Goal: Information Seeking & Learning: Find specific fact

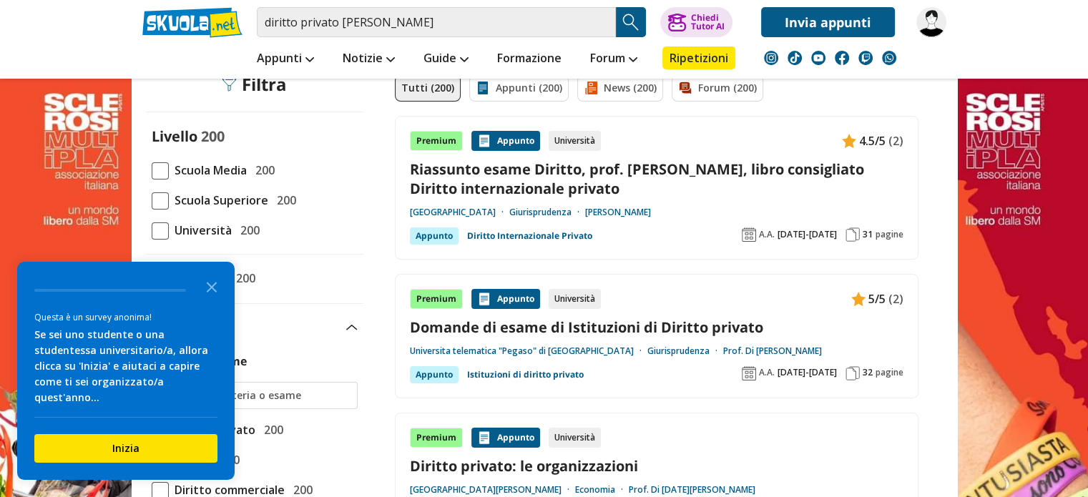
scroll to position [25, 0]
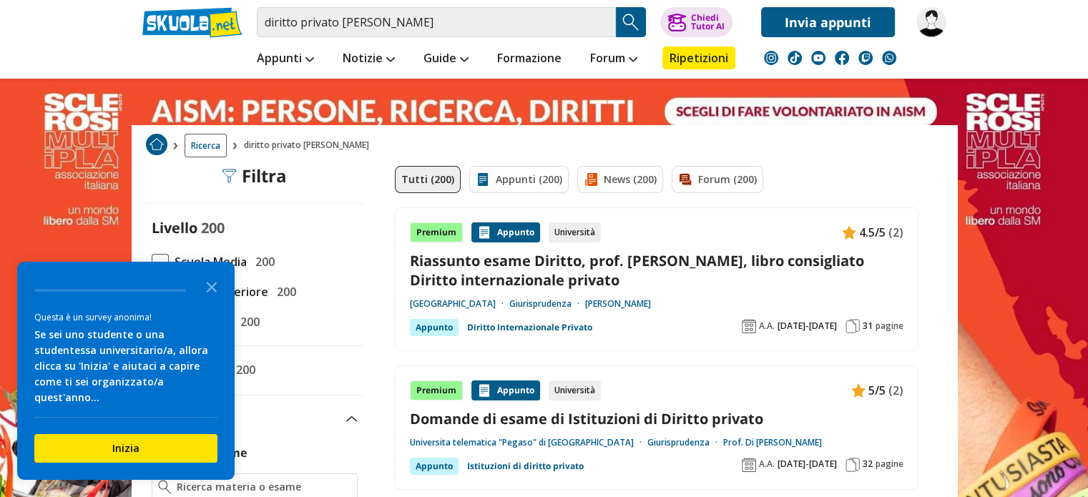
click at [561, 291] on div "Premium [GEOGRAPHIC_DATA] Università 4.5/5 (2) Riassunto esame Diritto, prof. […" at bounding box center [657, 280] width 494 height 114
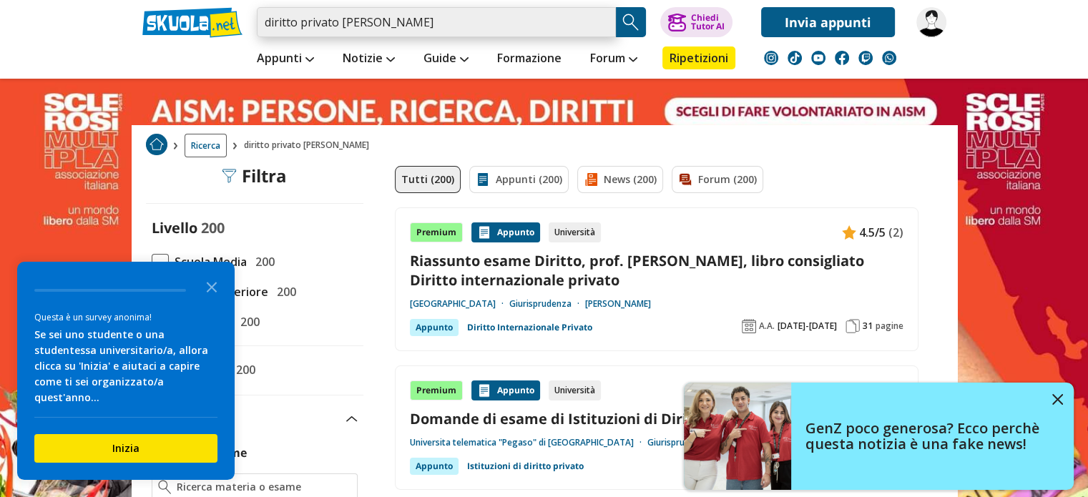
click at [339, 23] on input "diritto privato [PERSON_NAME]" at bounding box center [436, 22] width 359 height 30
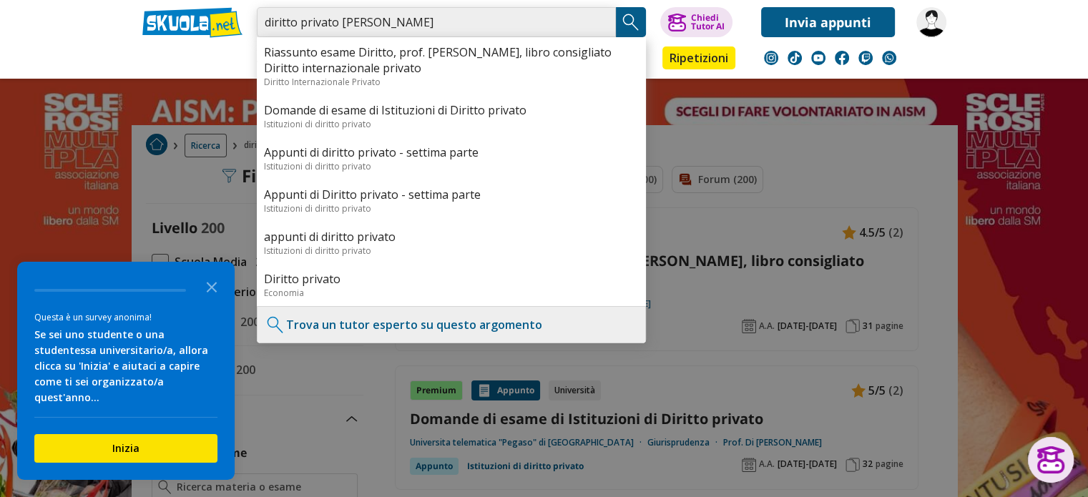
click at [429, 25] on input "diritto privato [PERSON_NAME]" at bounding box center [436, 22] width 359 height 30
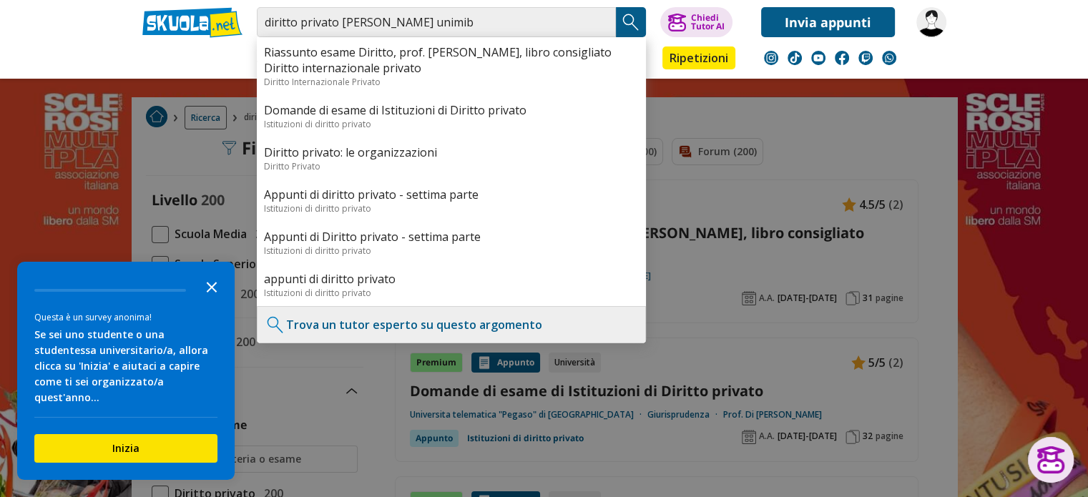
click at [215, 293] on polygon "Close the survey" at bounding box center [212, 287] width 11 height 11
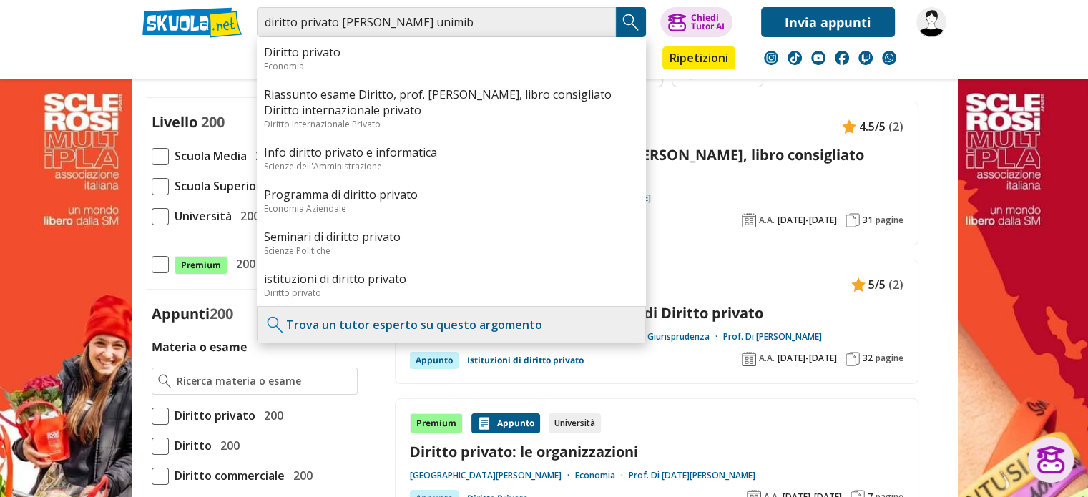
scroll to position [132, 0]
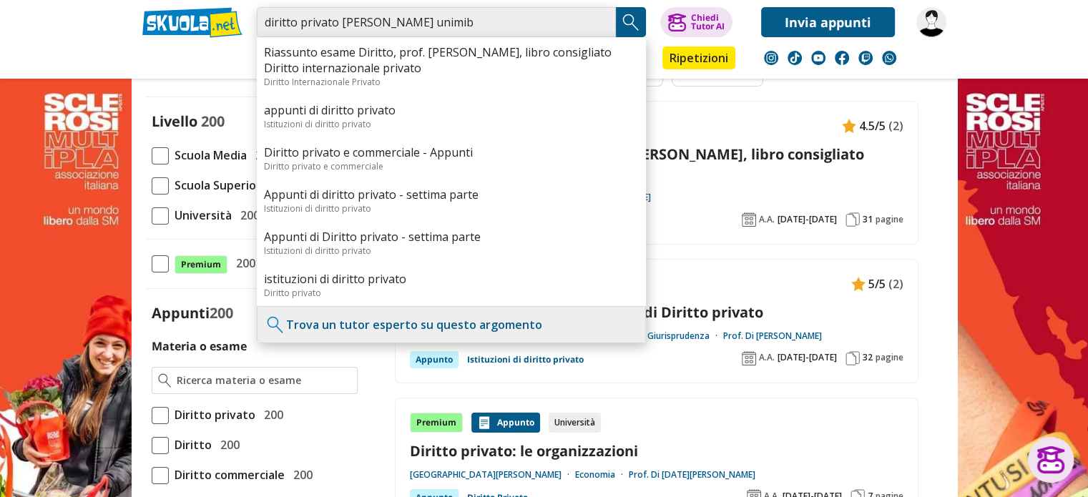
drag, startPoint x: 547, startPoint y: 26, endPoint x: 223, endPoint y: 41, distance: 323.7
click at [223, 41] on div "diritto privato [PERSON_NAME] unimib Riassunto esame Diritto, prof. Boschiero, …" at bounding box center [545, 39] width 826 height 79
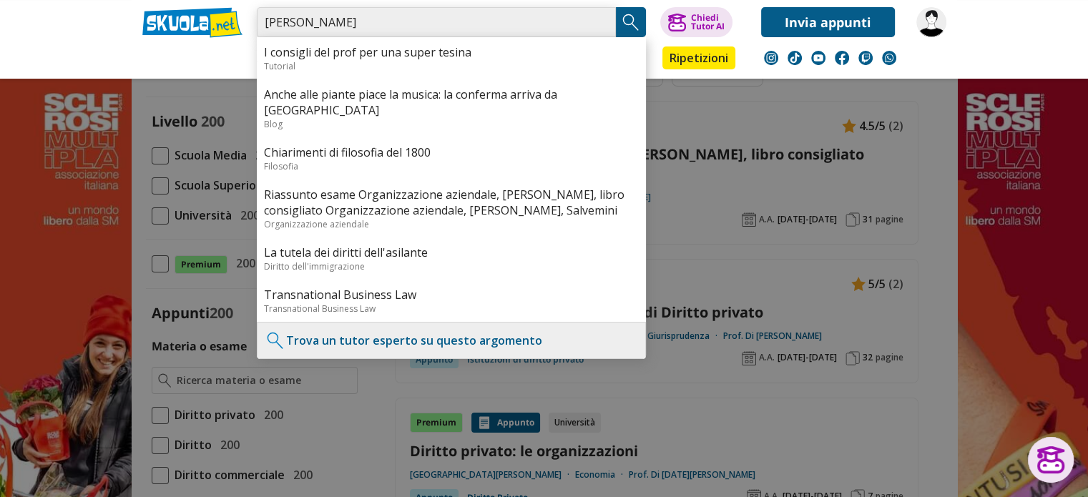
type input "[PERSON_NAME]"
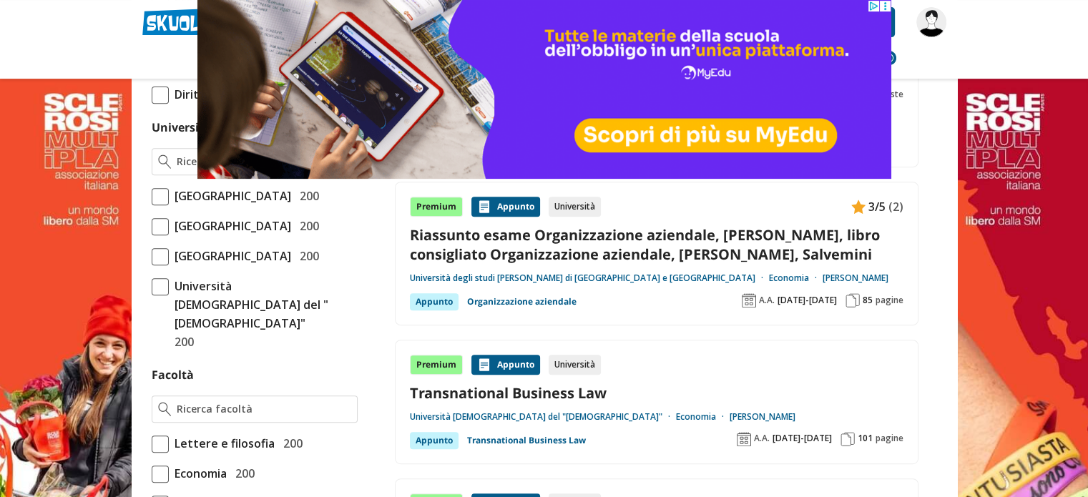
scroll to position [577, 0]
